Goal: Task Accomplishment & Management: Complete application form

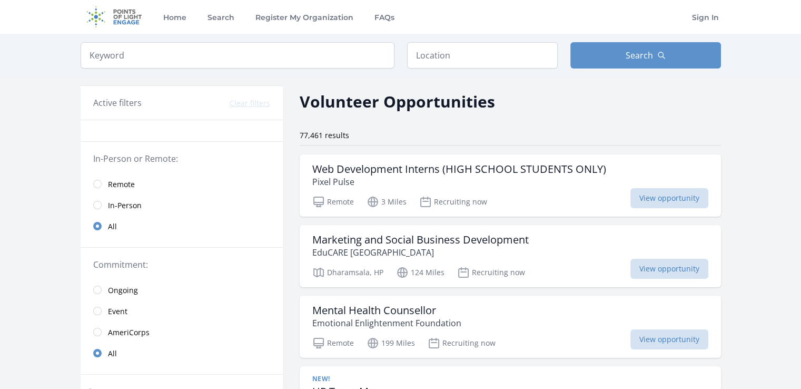
click at [124, 182] on span "Remote" at bounding box center [121, 184] width 27 height 11
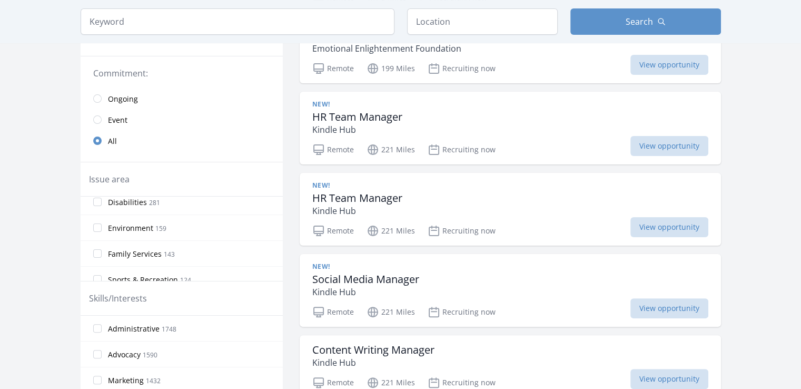
scroll to position [266, 0]
click at [117, 224] on span "Environment" at bounding box center [130, 228] width 45 height 11
click at [102, 224] on input "Environment 159" at bounding box center [97, 227] width 8 height 8
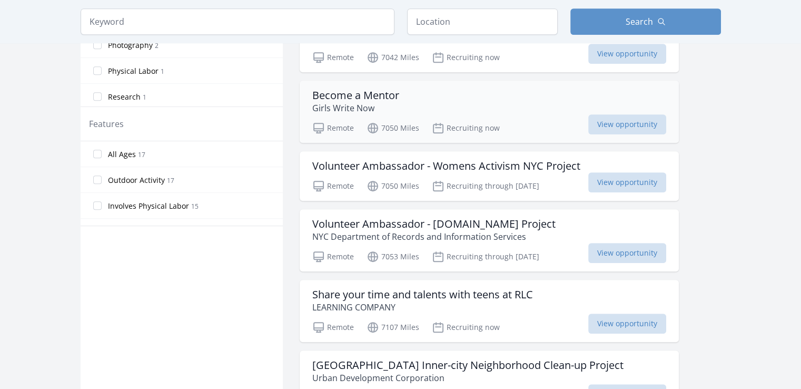
scroll to position [498, 0]
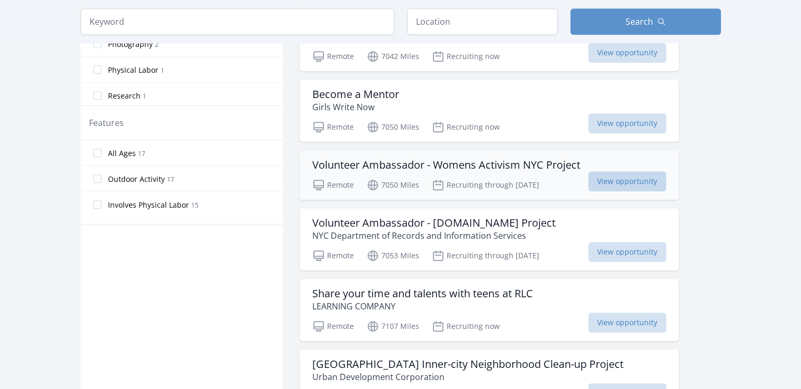
click at [628, 173] on span "View opportunity" at bounding box center [628, 181] width 78 height 20
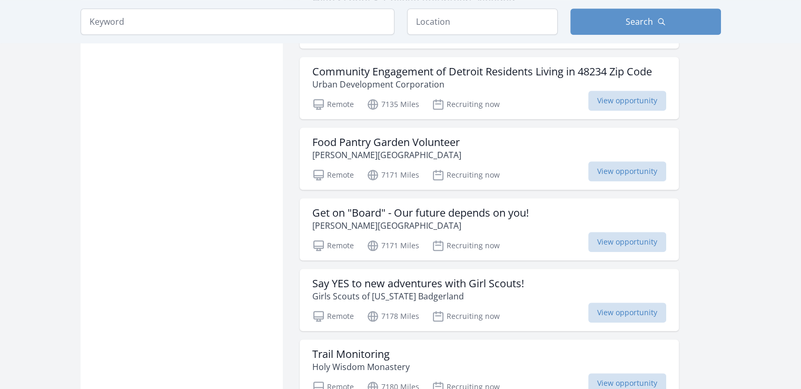
scroll to position [1002, 0]
click at [484, 154] on div "Food Pantry Garden Volunteer Smith's Crossing Community Garden" at bounding box center [489, 148] width 354 height 25
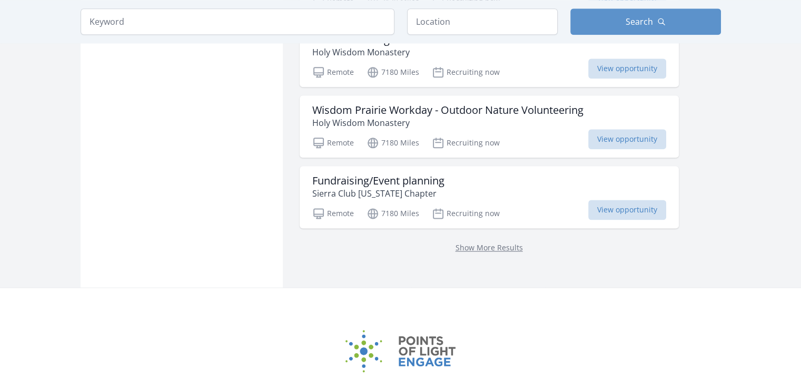
scroll to position [1319, 0]
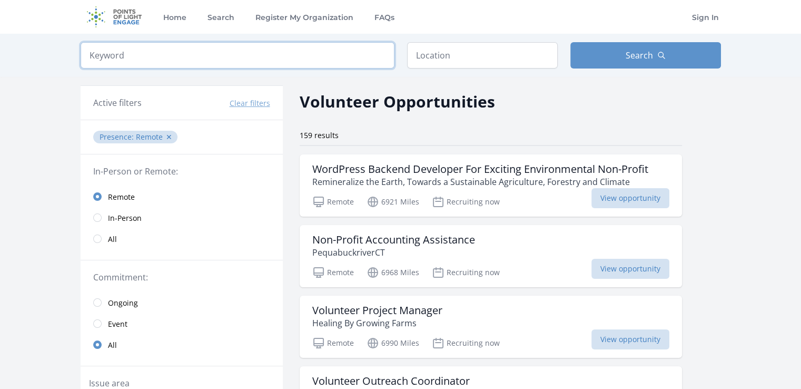
click at [297, 56] on input "search" at bounding box center [238, 55] width 314 height 26
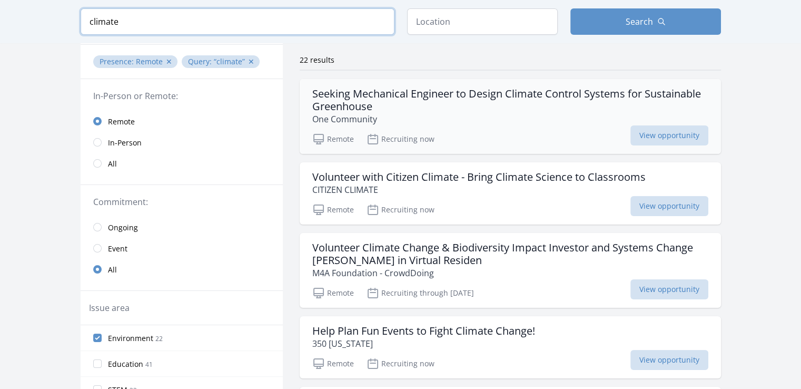
scroll to position [76, 0]
type input "climate"
drag, startPoint x: 517, startPoint y: 252, endPoint x: 492, endPoint y: 223, distance: 38.1
drag, startPoint x: 492, startPoint y: 223, endPoint x: 771, endPoint y: 226, distance: 278.7
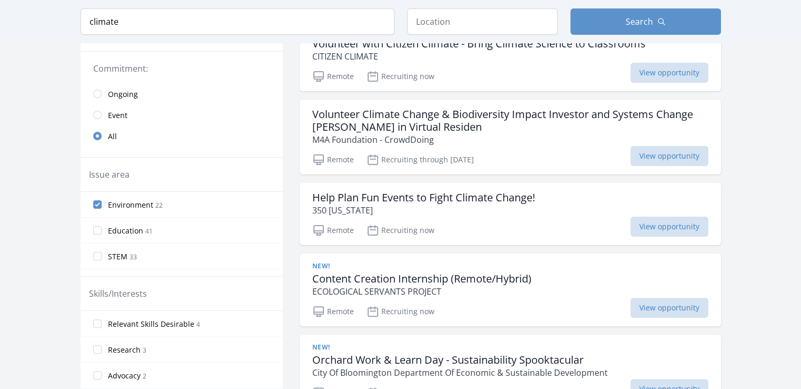
scroll to position [232, 0]
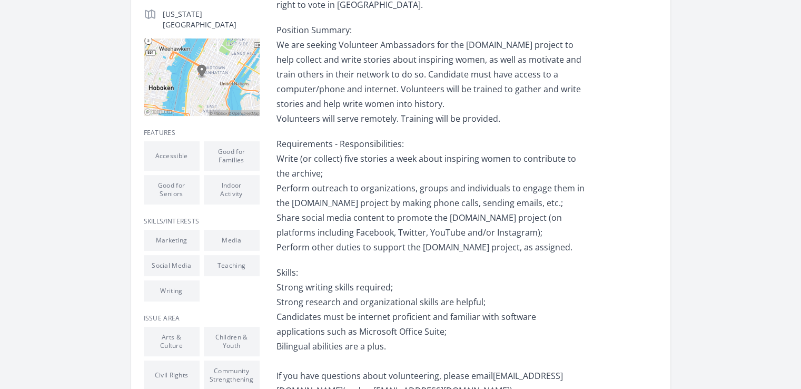
scroll to position [278, 0]
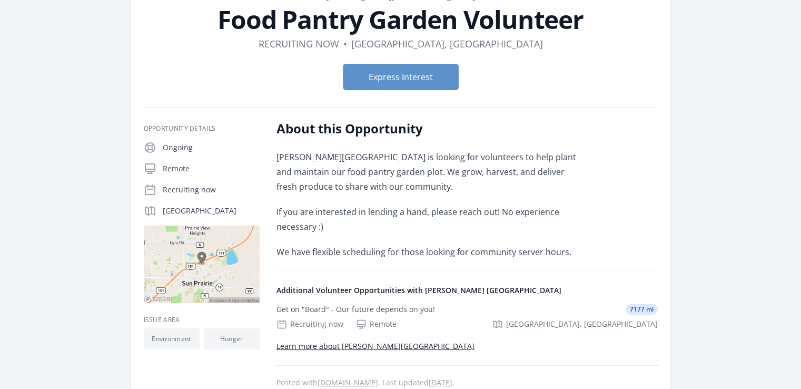
scroll to position [74, 0]
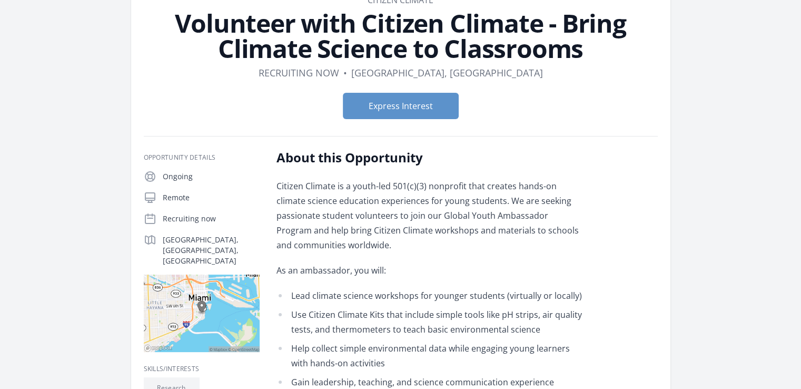
scroll to position [67, 0]
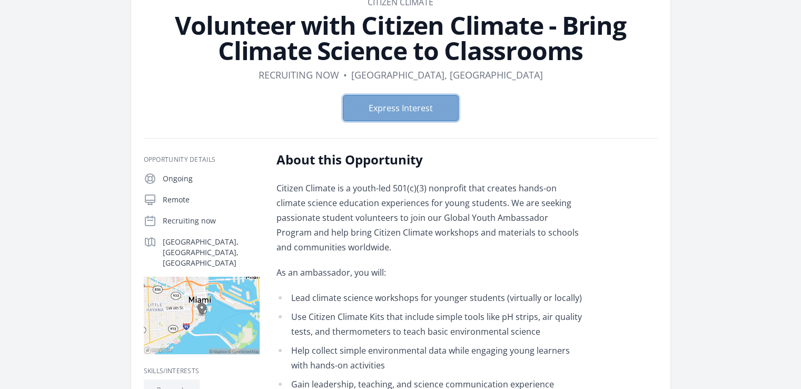
click at [418, 104] on button "Express Interest" at bounding box center [401, 108] width 116 height 26
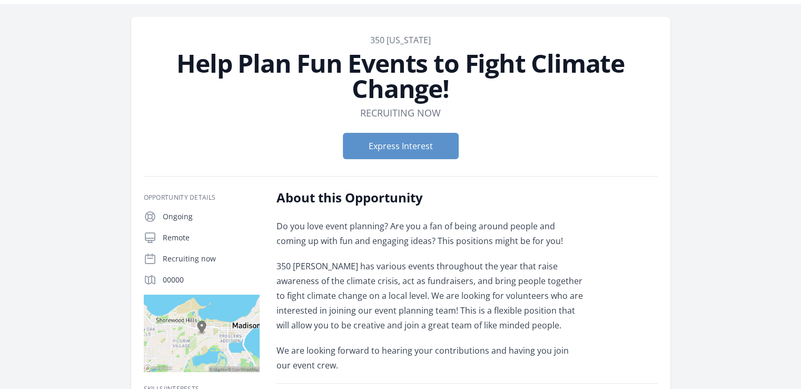
scroll to position [53, 0]
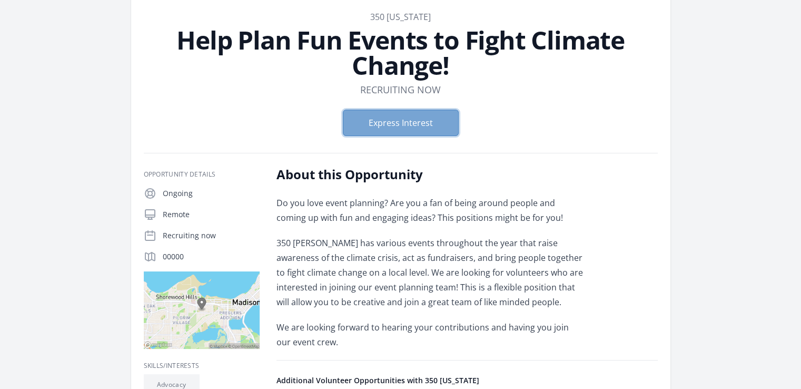
click at [429, 133] on button "Express Interest" at bounding box center [401, 123] width 116 height 26
